Goal: Task Accomplishment & Management: Manage account settings

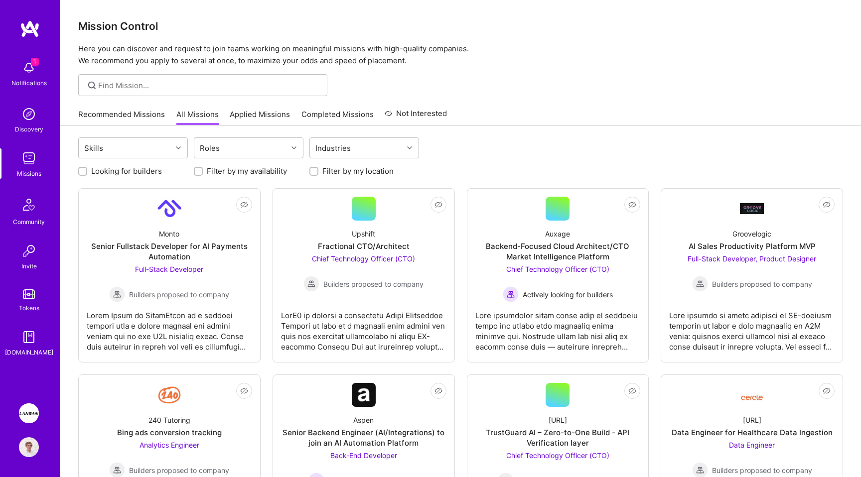
click at [149, 169] on label "Looking for builders" at bounding box center [126, 171] width 71 height 10
click at [87, 169] on input "Looking for builders" at bounding box center [83, 171] width 7 height 7
checkbox input "true"
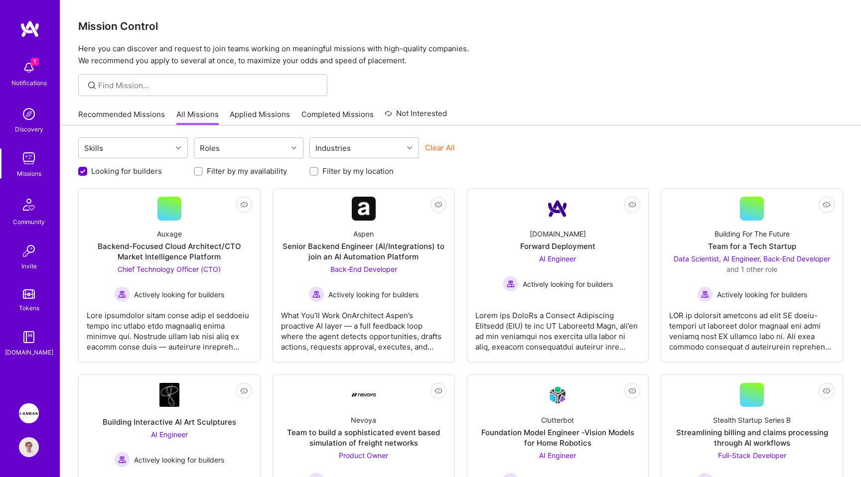
click at [345, 173] on label "Filter by my location" at bounding box center [357, 171] width 71 height 10
click at [318, 173] on input "Filter by my location" at bounding box center [314, 171] width 7 height 7
checkbox input "true"
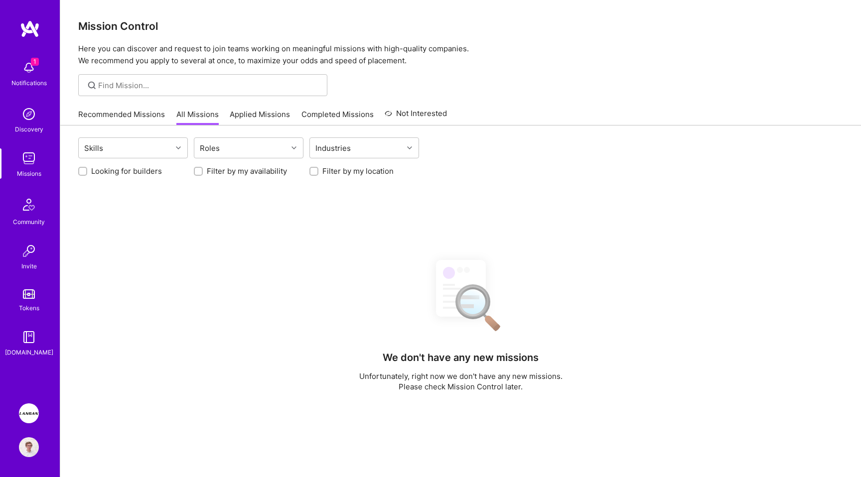
click at [125, 174] on label "Looking for builders" at bounding box center [126, 171] width 71 height 10
click at [87, 174] on input "Looking for builders" at bounding box center [83, 171] width 7 height 7
checkbox input "true"
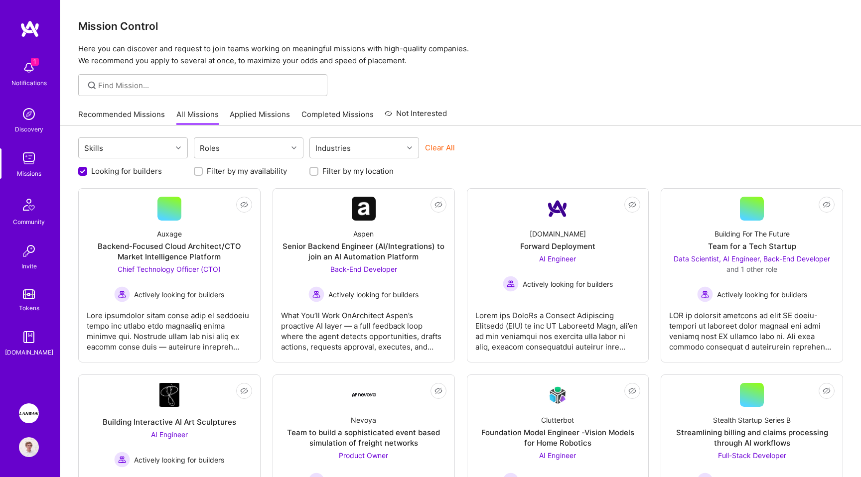
click at [353, 174] on label "Filter by my location" at bounding box center [357, 171] width 71 height 10
click at [318, 174] on input "Filter by my location" at bounding box center [314, 171] width 7 height 7
checkbox input "true"
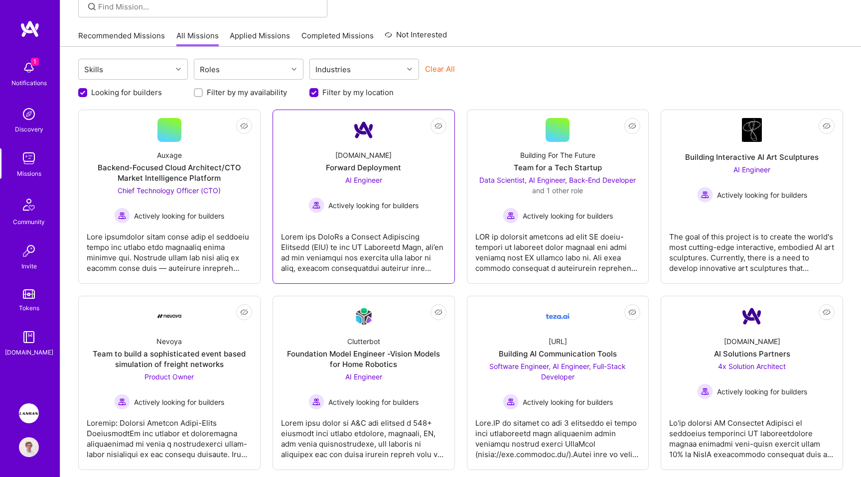
scroll to position [54, 0]
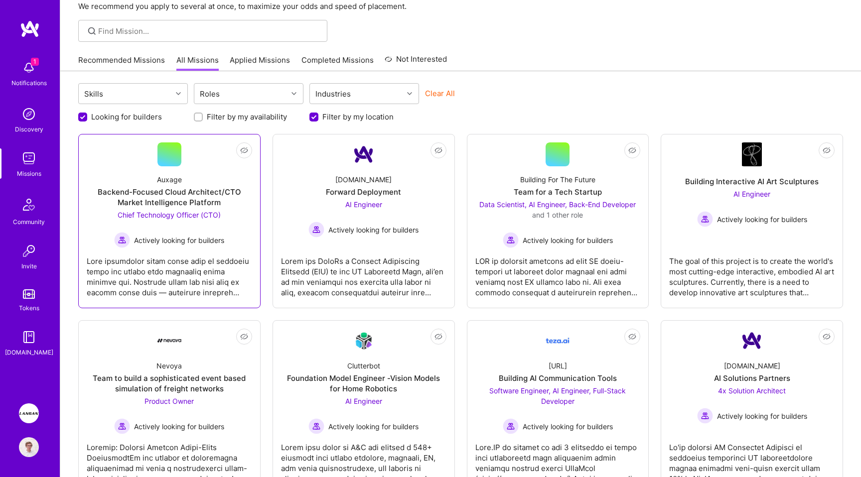
click at [178, 250] on div at bounding box center [169, 273] width 165 height 50
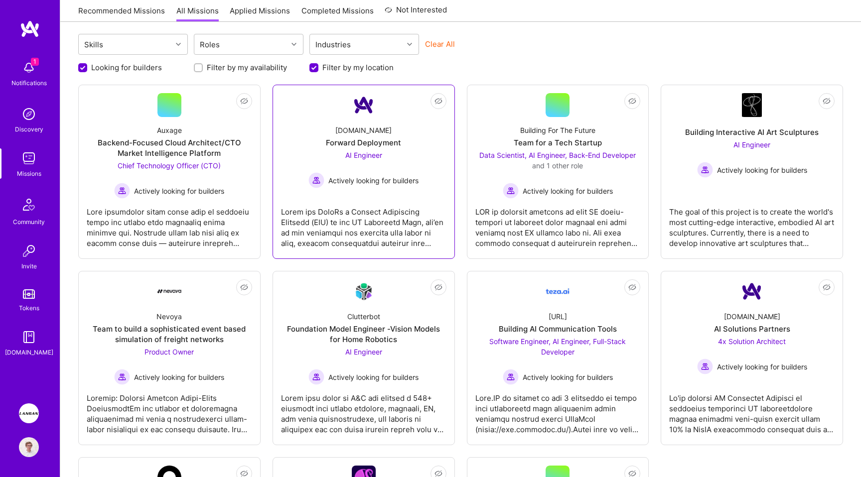
scroll to position [282, 0]
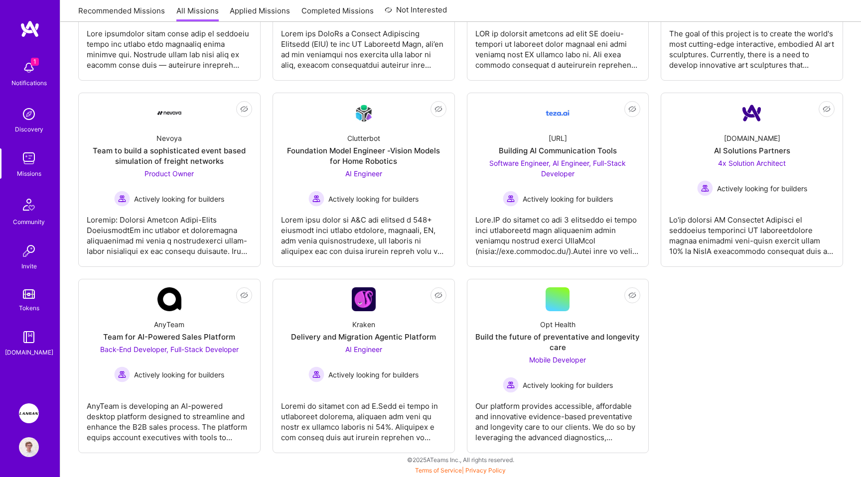
click at [27, 419] on img at bounding box center [29, 414] width 20 height 20
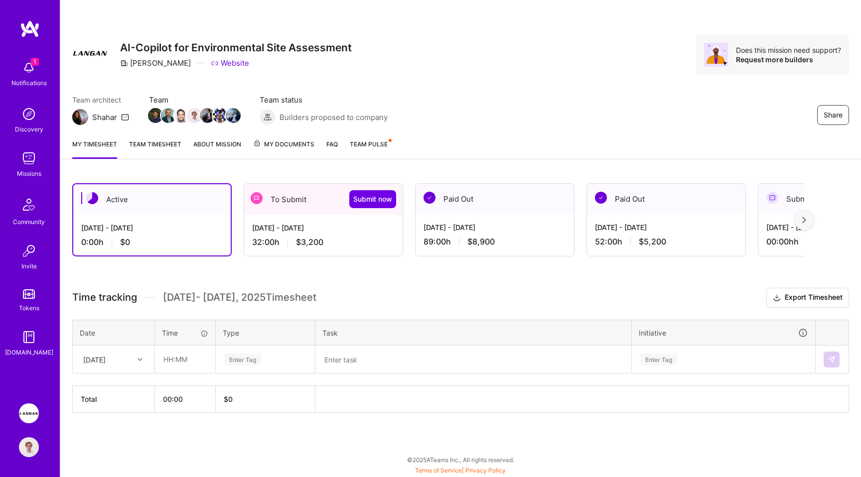
click at [317, 249] on div "Sep 16 - Sep 30, 2025 32:00 h $3,200" at bounding box center [323, 235] width 158 height 41
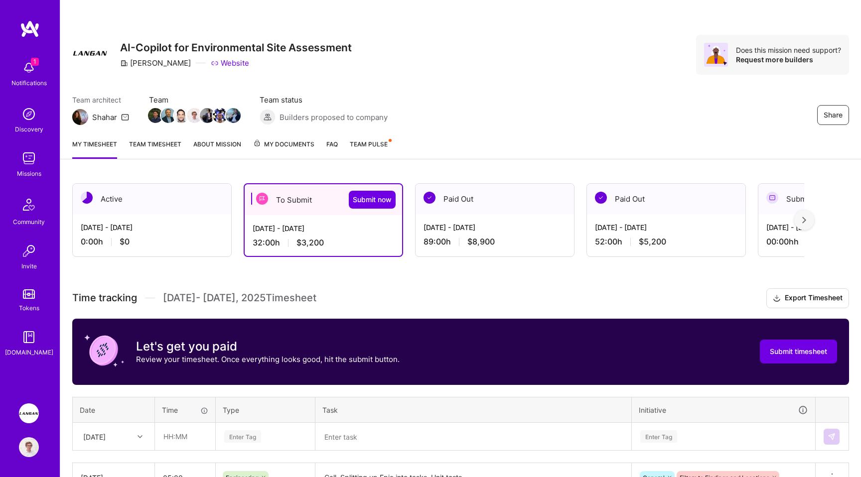
scroll to position [179, 0]
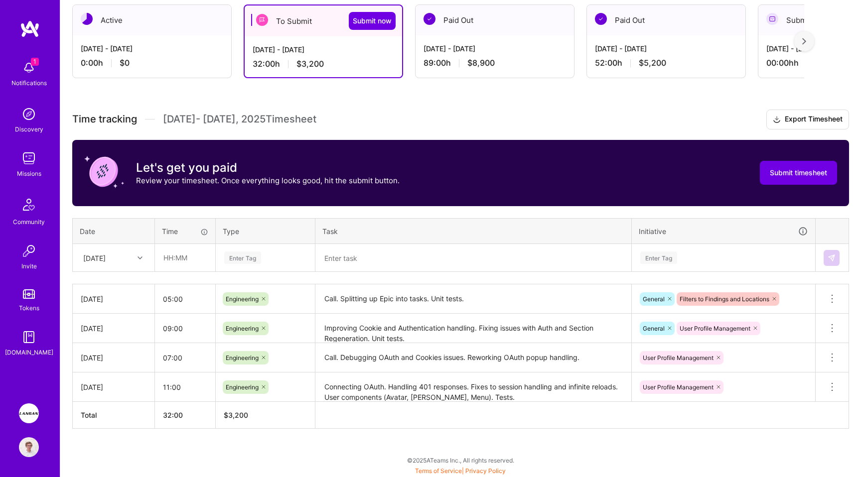
click at [113, 263] on div "Tue, Sep 16" at bounding box center [105, 258] width 55 height 16
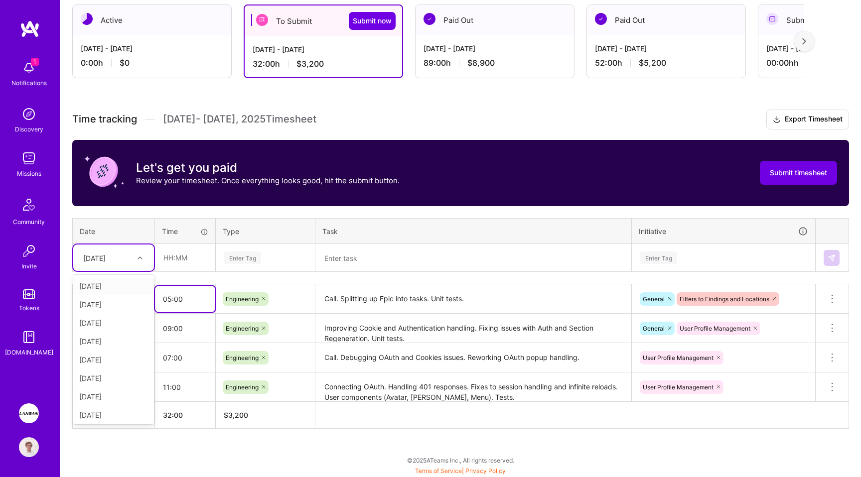
click at [200, 288] on input "05:00" at bounding box center [185, 299] width 60 height 26
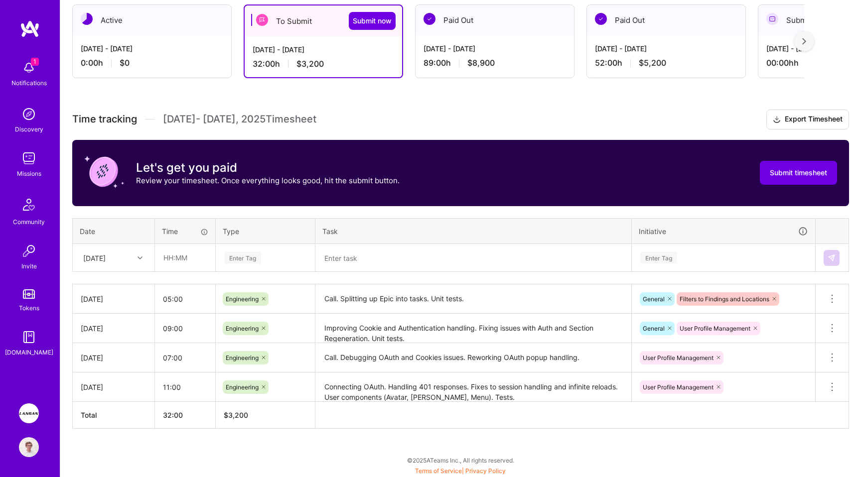
click at [130, 257] on div "Tue, Sep 16" at bounding box center [105, 258] width 55 height 16
click at [116, 388] on div "Tue, Sep 23" at bounding box center [113, 397] width 81 height 18
click at [106, 261] on div "Tue, Sep 23" at bounding box center [94, 258] width 22 height 10
click at [129, 395] on div "Mon, Sep 29" at bounding box center [113, 395] width 81 height 18
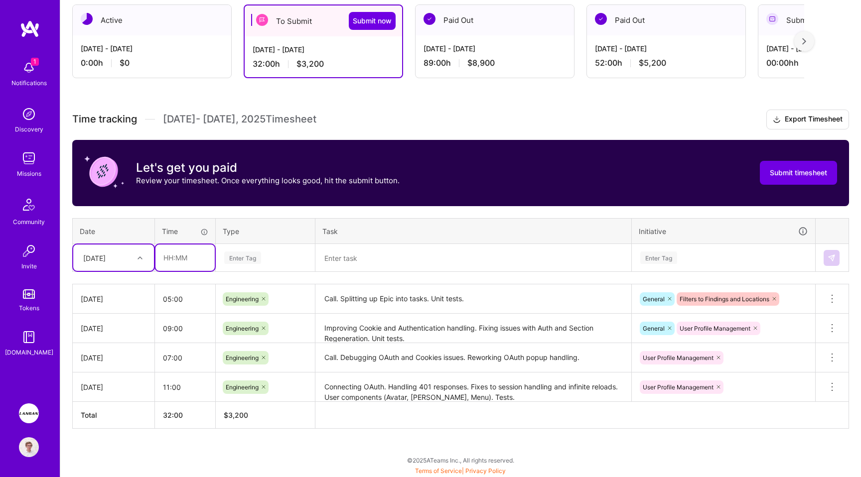
click at [201, 249] on input "text" at bounding box center [184, 258] width 59 height 26
type input "08:00"
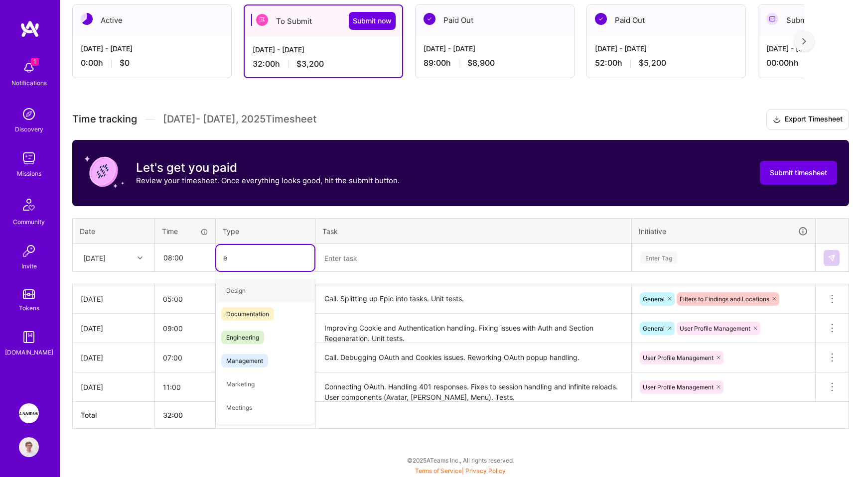
type input "en"
click at [251, 313] on span "Engineering" at bounding box center [242, 314] width 43 height 13
click at [336, 260] on textarea at bounding box center [473, 258] width 314 height 26
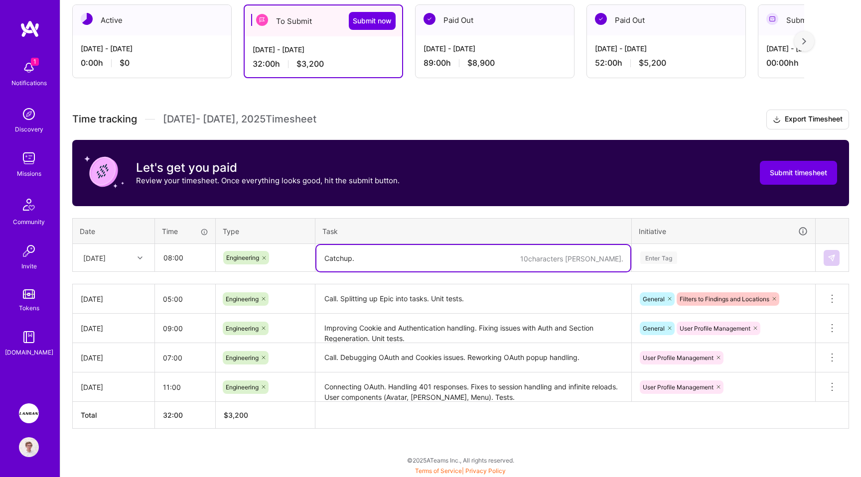
paste textarea "Disabled ability to select and re-generate static portions of section"
type textarea "Catchup. Disabled ability to select and re-generate static portions of section."
click at [668, 255] on div "Enter Tag" at bounding box center [658, 257] width 37 height 15
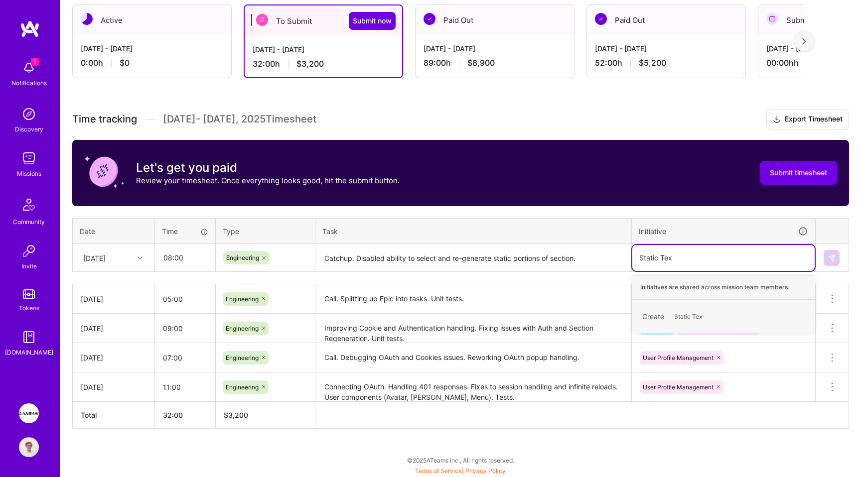
type input "Static Text"
click at [694, 314] on span "Static Text" at bounding box center [689, 316] width 40 height 13
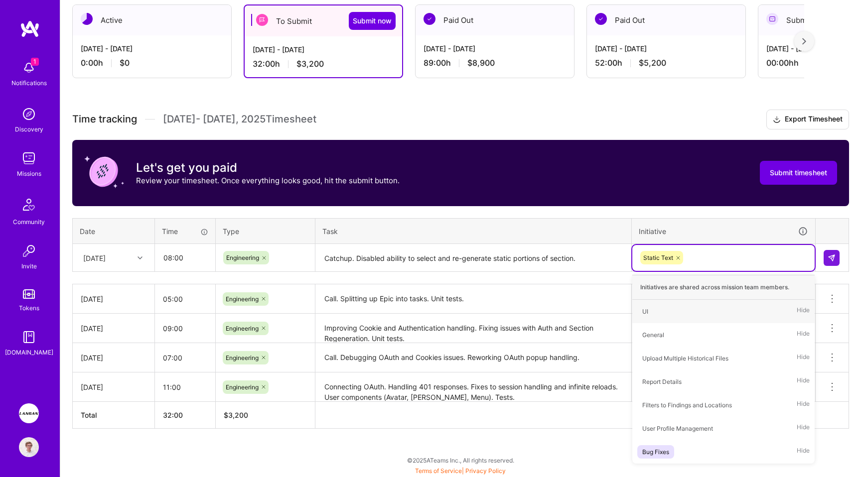
click at [586, 259] on textarea "Catchup. Disabled ability to select and re-generate static portions of section." at bounding box center [473, 258] width 314 height 26
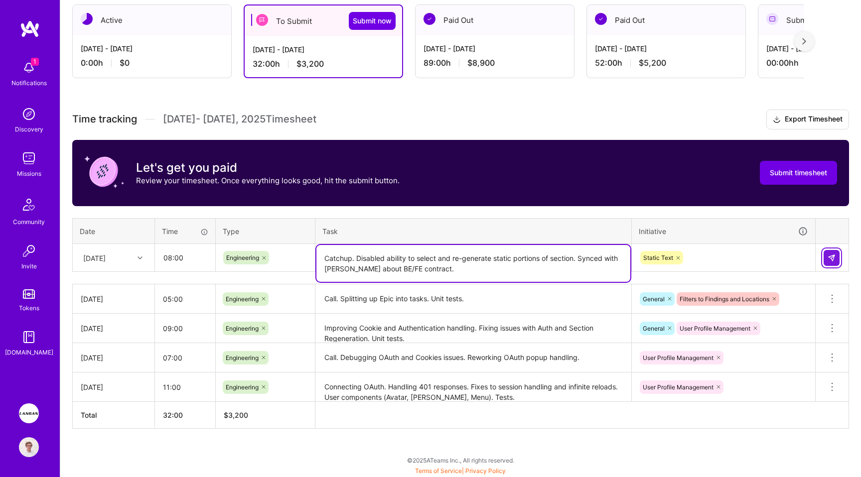
type textarea "Catchup. Disabled ability to select and re-generate static portions of section.…"
click at [832, 264] on button at bounding box center [832, 258] width 16 height 16
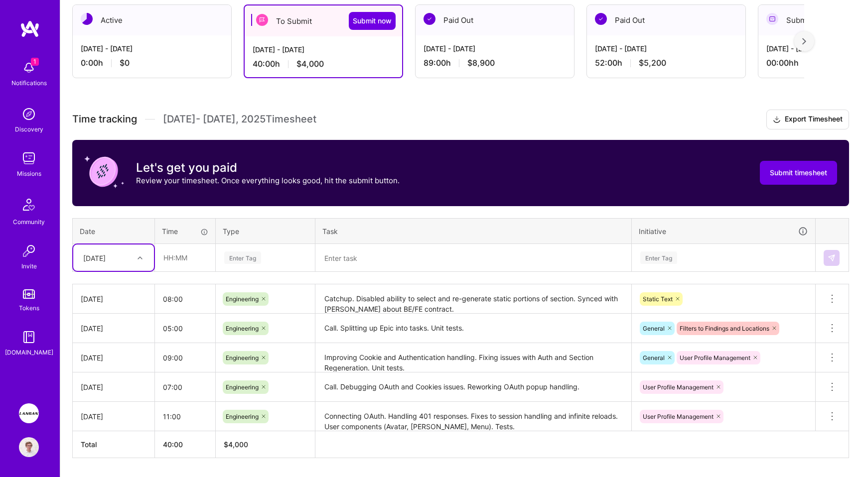
click at [106, 258] on div "Mon, Sep 29" at bounding box center [94, 258] width 22 height 10
click at [108, 417] on div "Tue, Sep 30" at bounding box center [113, 413] width 81 height 18
click at [182, 259] on input "text" at bounding box center [184, 258] width 59 height 26
type input "08:00"
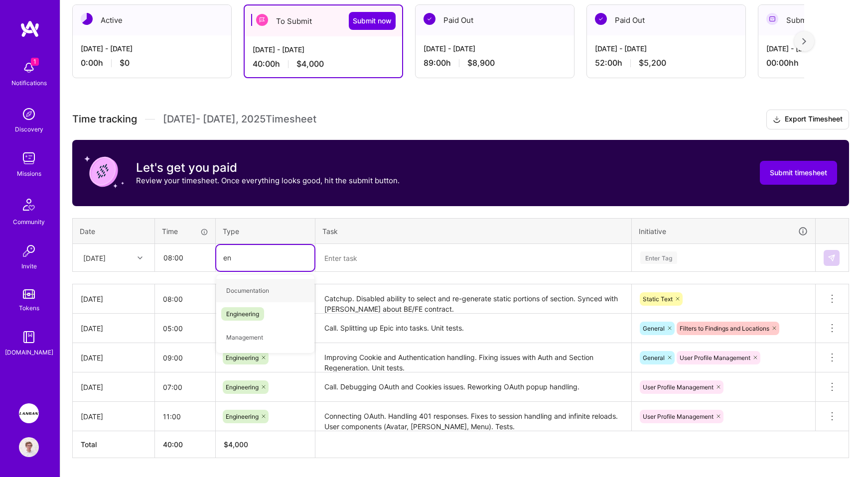
type input "eng"
click at [259, 289] on span "Engineering" at bounding box center [242, 290] width 43 height 13
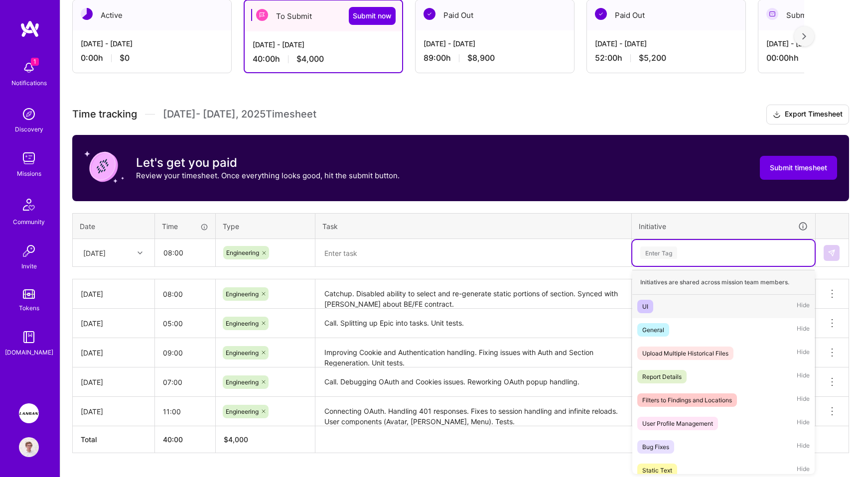
scroll to position [184, 0]
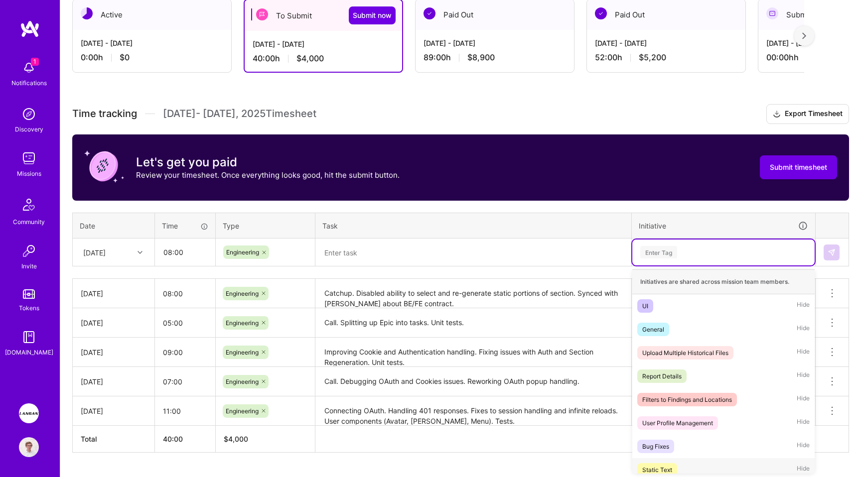
click at [669, 462] on div "Static Text Hide" at bounding box center [723, 470] width 182 height 23
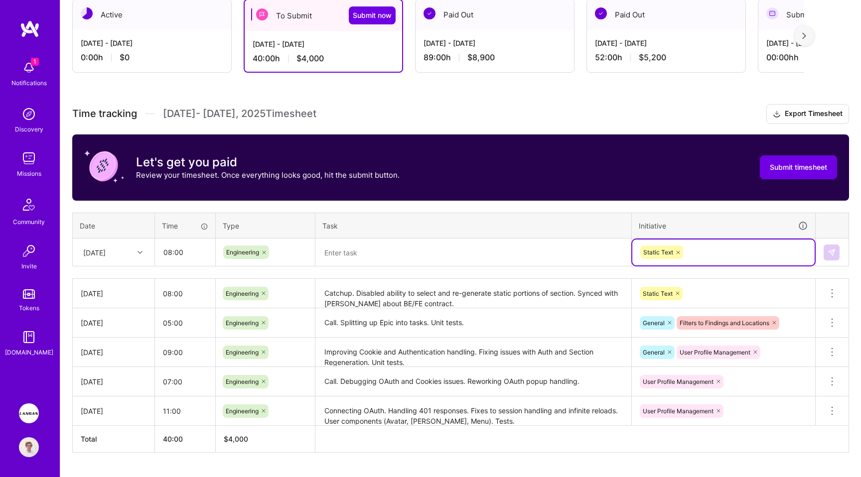
click at [457, 260] on textarea at bounding box center [473, 253] width 314 height 26
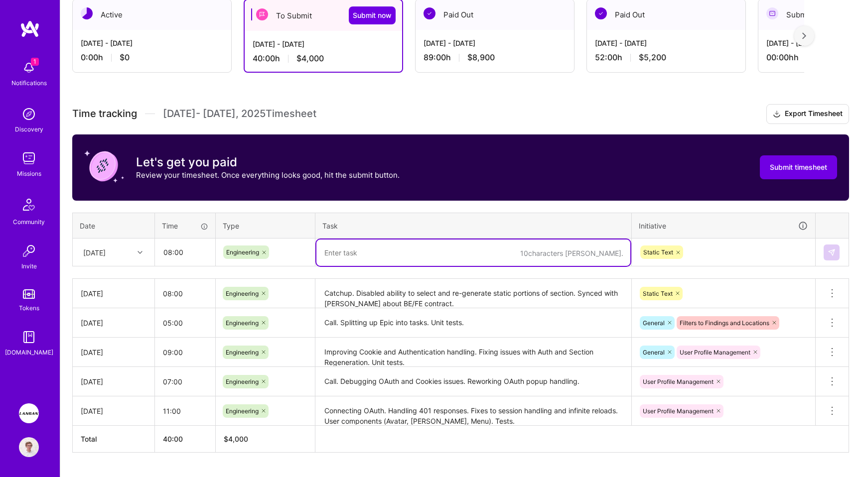
paste textarea "Synced with Jeremy. Added section titles to <> buttons and moved buttons around…"
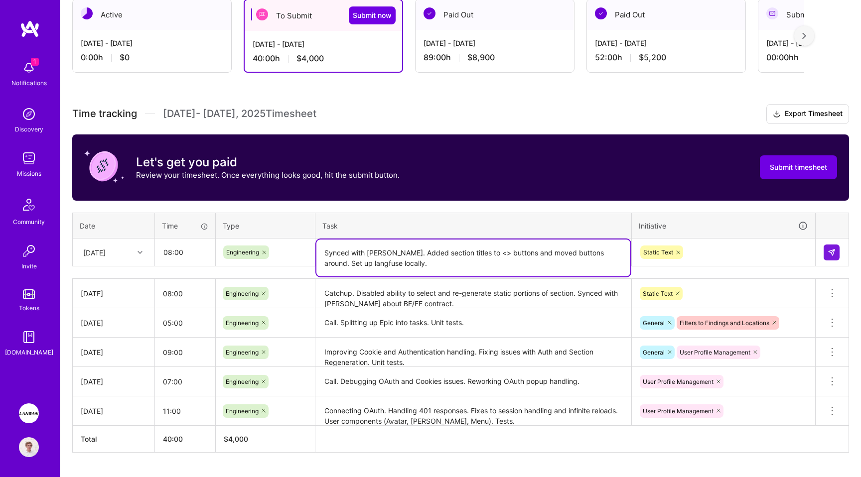
click at [354, 265] on textarea "Synced with Jeremy. Added section titles to <> buttons and moved buttons around…" at bounding box center [473, 258] width 314 height 37
type textarea "Synced with Jeremy. Added section titles to <> buttons and moved buttons around…"
click at [829, 251] on img at bounding box center [832, 253] width 8 height 8
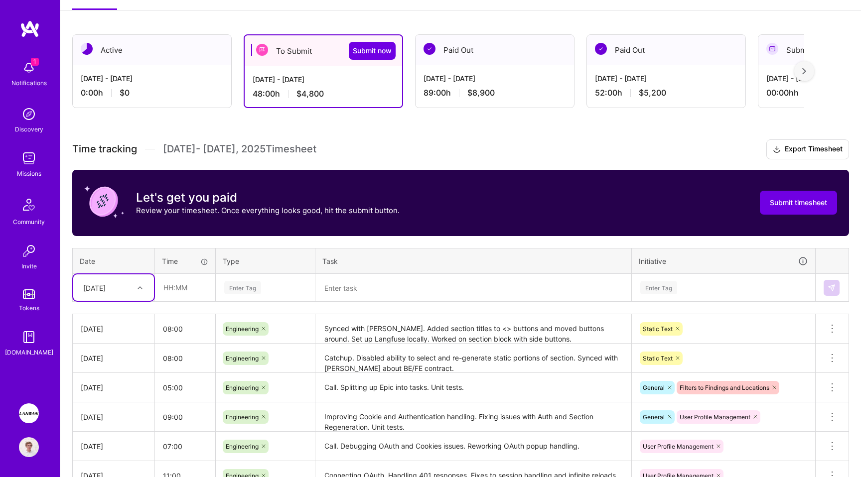
scroll to position [23, 0]
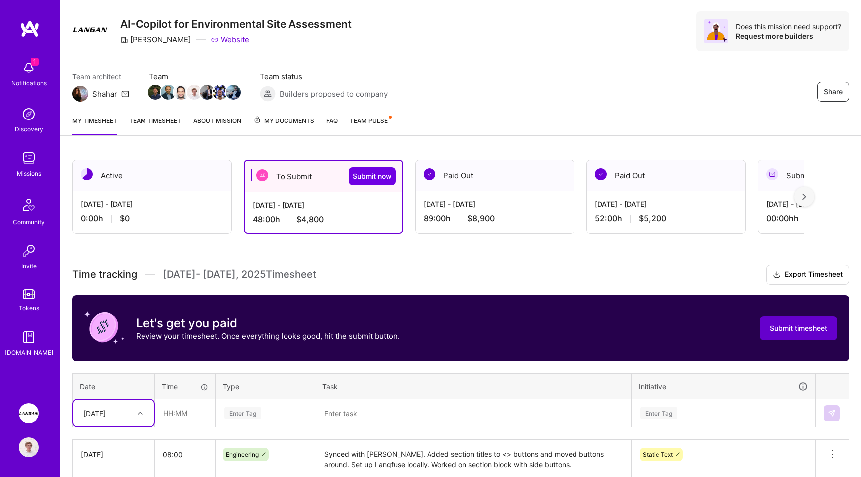
click at [789, 336] on button "Submit timesheet" at bounding box center [798, 328] width 77 height 24
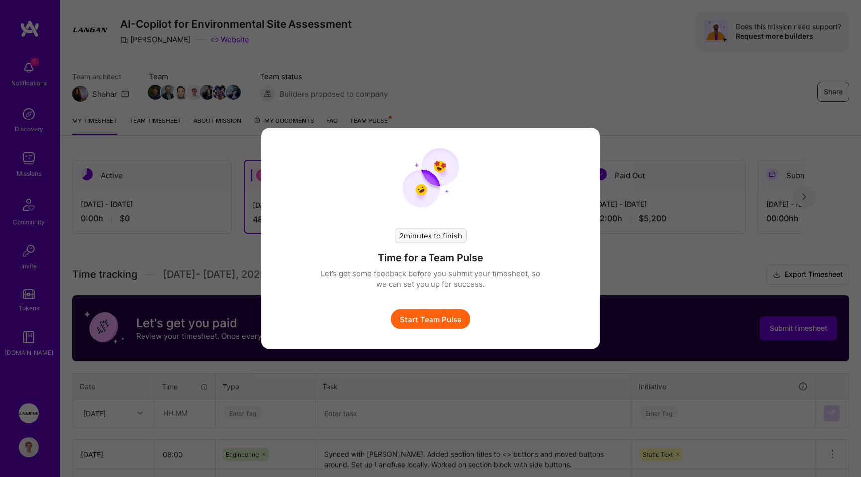
click at [429, 325] on button "Start Team Pulse" at bounding box center [431, 320] width 80 height 20
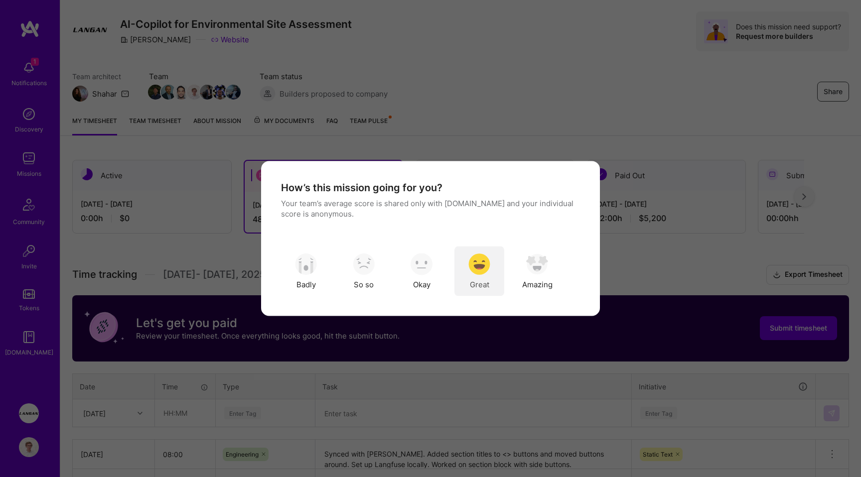
click at [484, 270] on img "modal" at bounding box center [479, 264] width 22 height 22
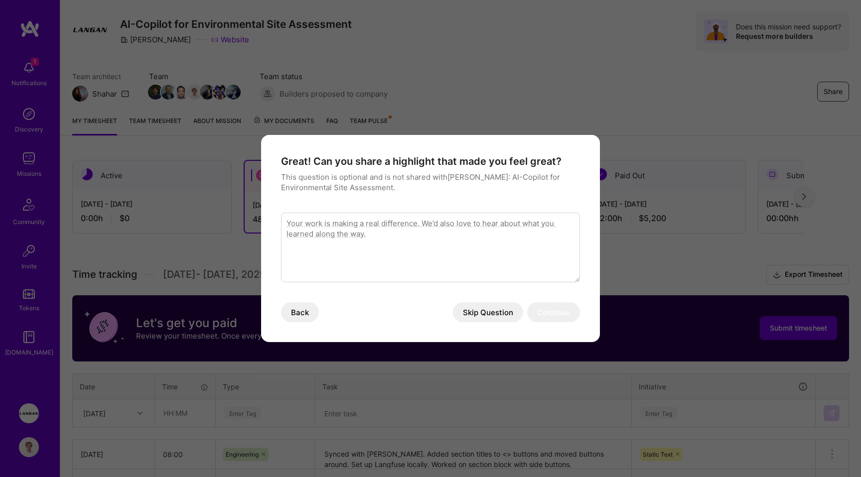
click at [480, 314] on button "Skip Question" at bounding box center [488, 313] width 70 height 20
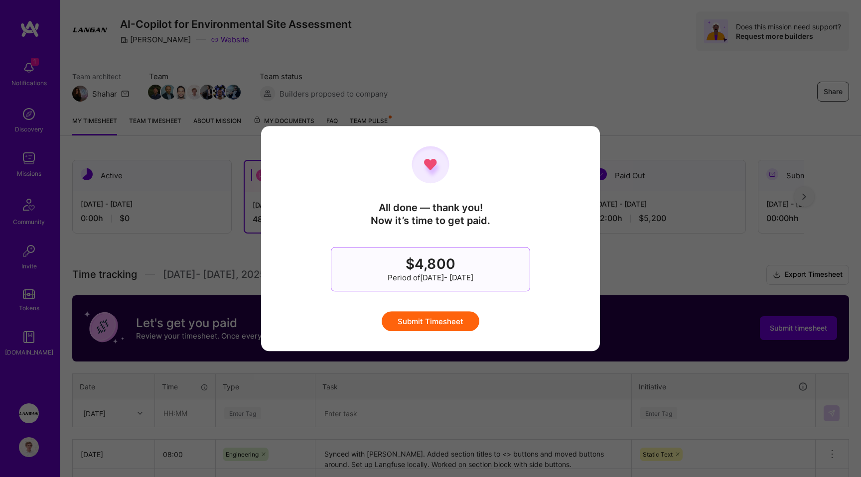
click at [438, 322] on button "Submit Timesheet" at bounding box center [431, 321] width 98 height 20
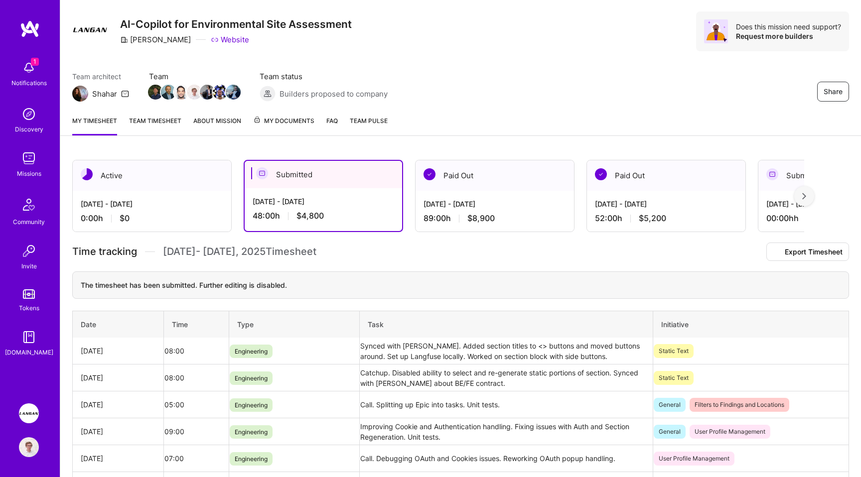
scroll to position [0, 0]
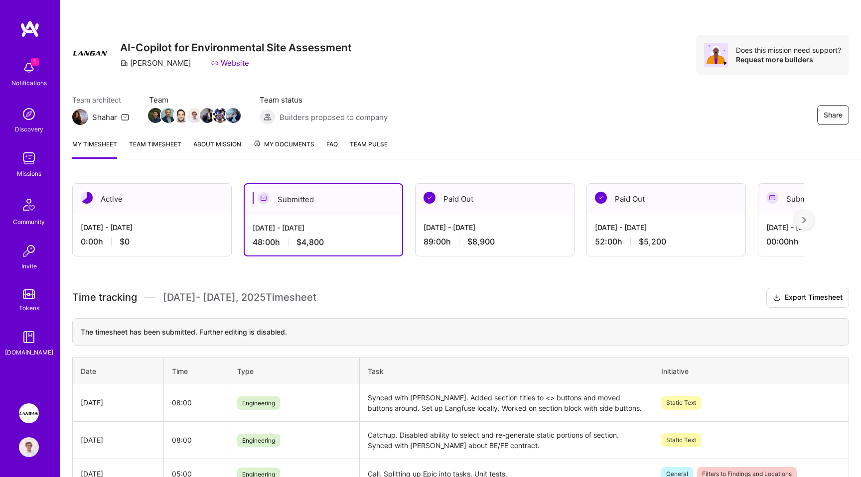
click at [187, 218] on div "Oct 1 - Oct 15, 2025 0:00 h $0" at bounding box center [152, 234] width 158 height 41
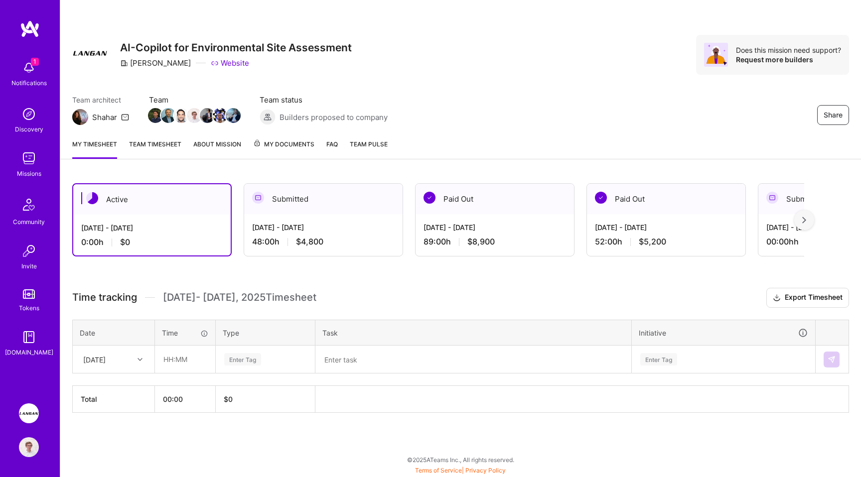
click at [632, 105] on div "Share" at bounding box center [737, 115] width 224 height 20
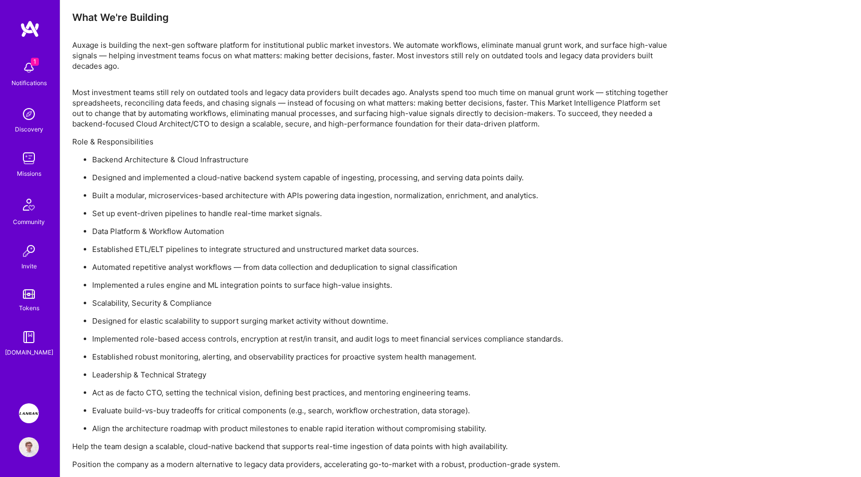
scroll to position [654, 0]
